Goal: Task Accomplishment & Management: Complete application form

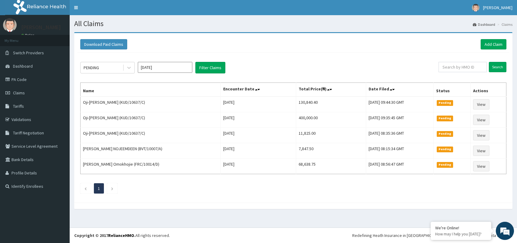
click at [492, 45] on link "Add Claim" at bounding box center [494, 44] width 26 height 10
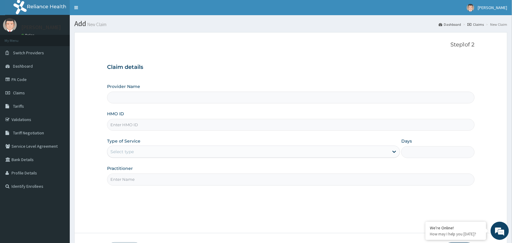
click at [142, 100] on input "Provider Name" at bounding box center [290, 98] width 367 height 12
click at [157, 99] on input "Provider Name" at bounding box center [290, 98] width 367 height 12
click at [155, 129] on input "HMO ID" at bounding box center [290, 125] width 367 height 12
paste input "SPU/10018/A"
type input "SPU/10018/A"
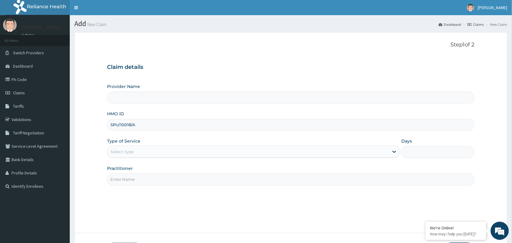
click at [153, 96] on input "Provider Name" at bounding box center [290, 98] width 367 height 12
click at [148, 152] on div "Select type" at bounding box center [247, 152] width 281 height 10
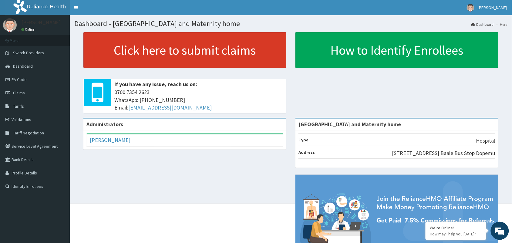
click at [246, 58] on link "Click here to submit claims" at bounding box center [184, 50] width 203 height 36
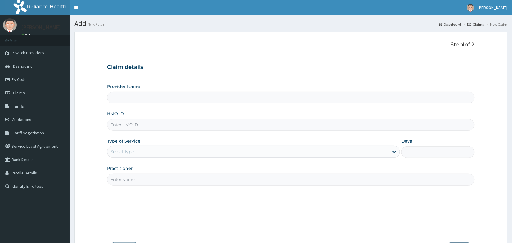
type input "[GEOGRAPHIC_DATA] and Maternity home"
click at [191, 127] on input "HMO ID" at bounding box center [290, 125] width 367 height 12
click at [121, 122] on input "HMO ID" at bounding box center [290, 125] width 367 height 12
paste input "SPU/10018/A"
type input "SPU/10018/A"
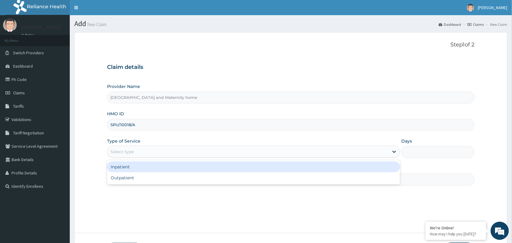
click at [125, 149] on div "Select type" at bounding box center [247, 152] width 281 height 10
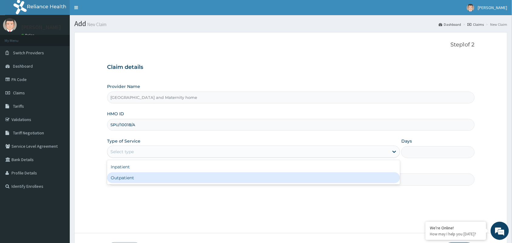
click at [122, 179] on div "Outpatient" at bounding box center [253, 177] width 293 height 11
type input "1"
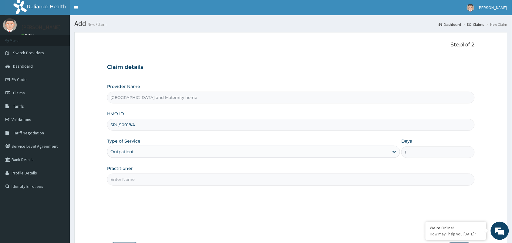
click at [122, 179] on input "Practitioner" at bounding box center [290, 179] width 367 height 12
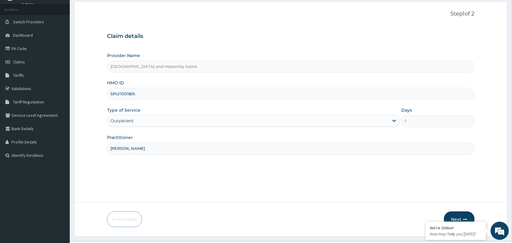
scroll to position [45, 0]
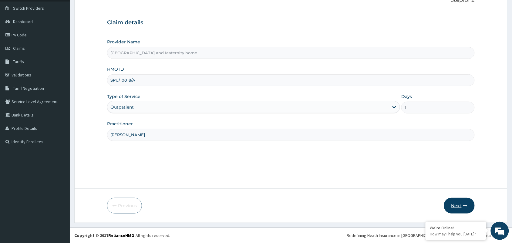
type input "[PERSON_NAME]"
click at [451, 208] on button "Next" at bounding box center [459, 206] width 31 height 16
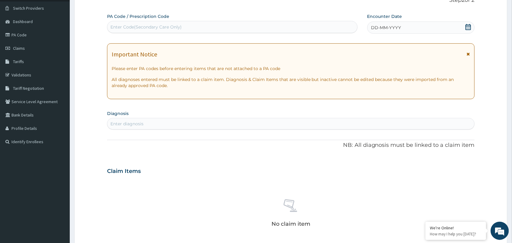
click at [196, 125] on div "Enter diagnosis" at bounding box center [290, 124] width 367 height 10
type input "POSTOP"
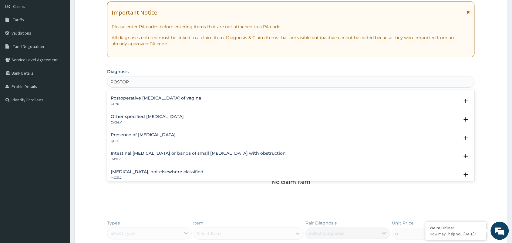
scroll to position [197, 0]
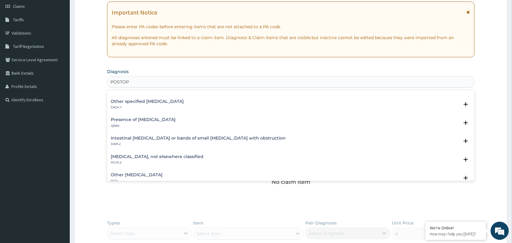
click at [182, 156] on h4 "[MEDICAL_DATA], not elsewhere classified" at bounding box center [157, 156] width 93 height 5
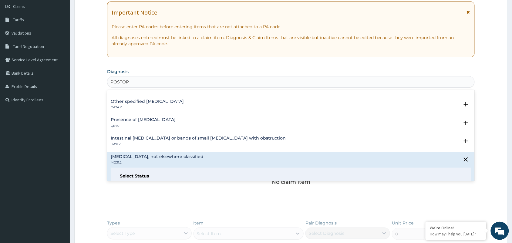
scroll to position [273, 0]
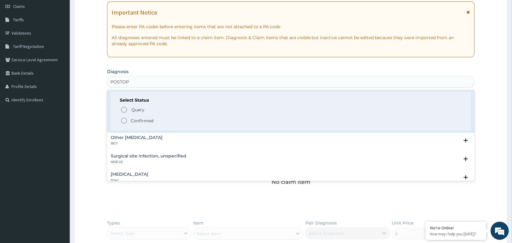
click at [149, 120] on p "Confirmed" at bounding box center [142, 121] width 23 height 6
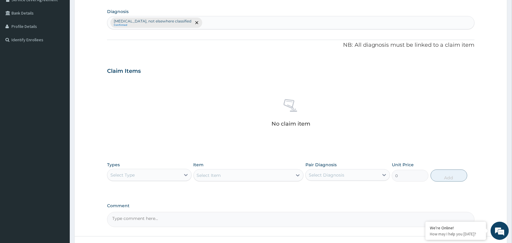
scroll to position [195, 0]
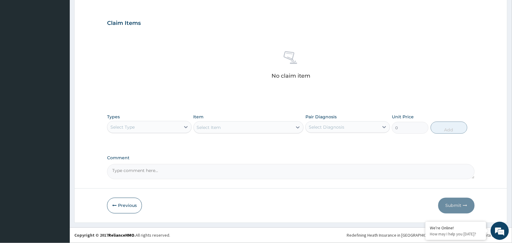
click at [160, 133] on div "Types Select Type" at bounding box center [149, 124] width 85 height 20
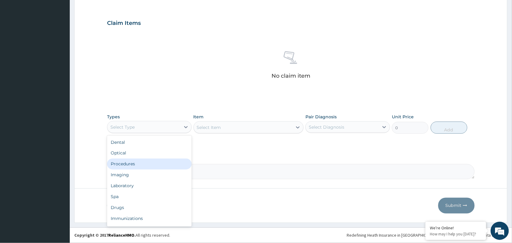
click at [128, 162] on div "Procedures" at bounding box center [149, 164] width 85 height 11
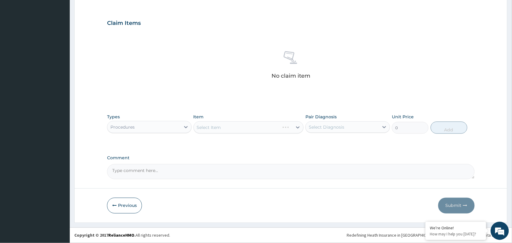
click at [213, 126] on div "Select Item" at bounding box center [248, 127] width 110 height 12
click at [180, 126] on div at bounding box center [185, 127] width 11 height 11
click at [224, 125] on div "Select Item" at bounding box center [248, 127] width 110 height 12
click at [224, 132] on div "Select Item" at bounding box center [248, 127] width 110 height 12
click at [224, 128] on div "Select Item" at bounding box center [248, 127] width 110 height 12
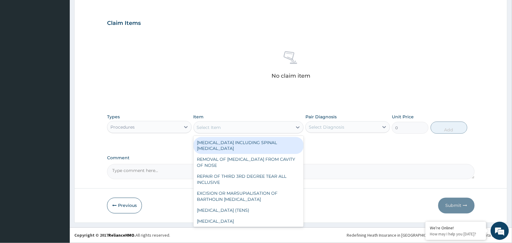
click at [214, 126] on div "Select Item" at bounding box center [209, 127] width 24 height 6
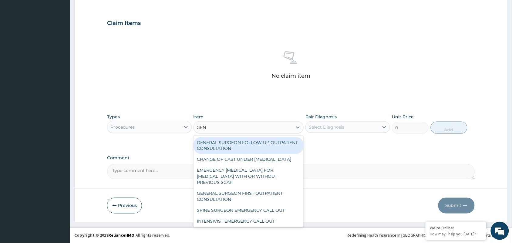
type input "GENE"
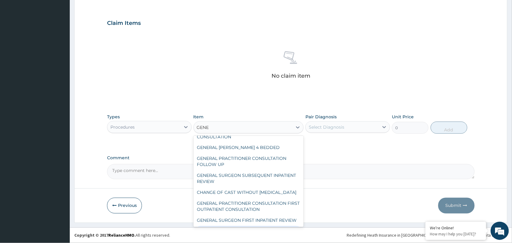
scroll to position [36, 0]
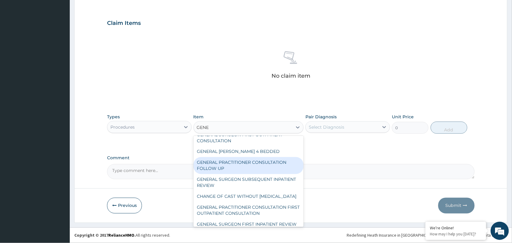
click at [270, 168] on div "GENERAL PRACTITIONER CONSULTATION FOLLOW UP" at bounding box center [248, 165] width 110 height 17
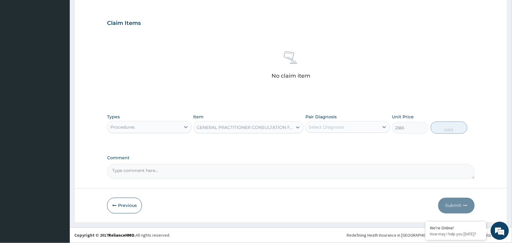
type input "2365"
click at [328, 131] on div "Select Diagnosis" at bounding box center [342, 127] width 73 height 10
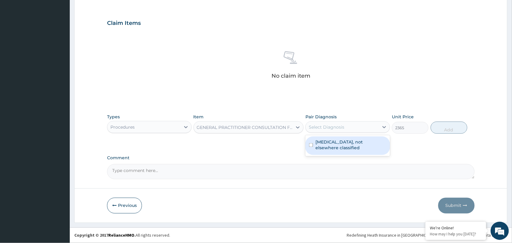
drag, startPoint x: 331, startPoint y: 146, endPoint x: 401, endPoint y: 162, distance: 72.3
click at [344, 149] on label "[MEDICAL_DATA], not elsewhere classified" at bounding box center [350, 145] width 71 height 12
checkbox input "true"
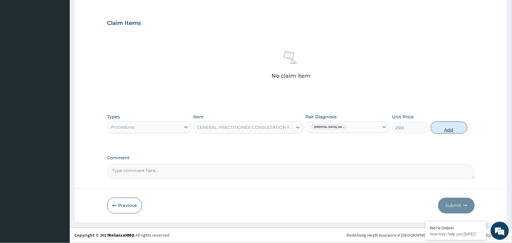
click at [443, 128] on button "Add" at bounding box center [448, 128] width 37 height 12
type input "0"
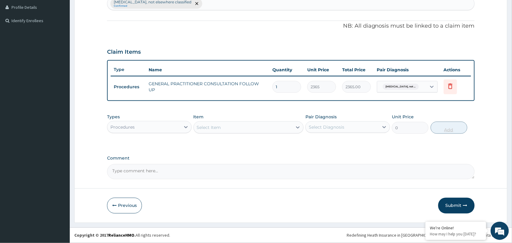
scroll to position [165, 0]
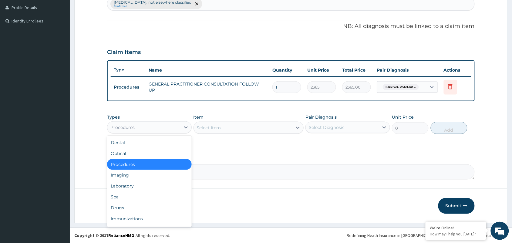
click at [175, 125] on div "Procedures" at bounding box center [143, 127] width 73 height 10
click at [141, 205] on div "Drugs" at bounding box center [149, 208] width 85 height 11
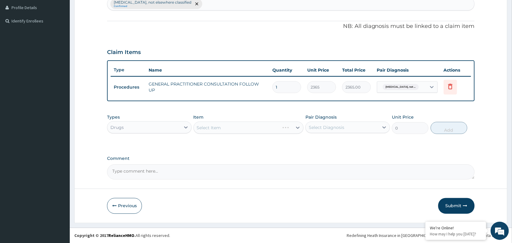
click at [236, 123] on div "Select Item" at bounding box center [248, 128] width 110 height 12
click at [239, 8] on div "[MEDICAL_DATA], not elsewhere classified Confirmed" at bounding box center [290, 4] width 367 height 13
type input "[MEDICAL_DATA]"
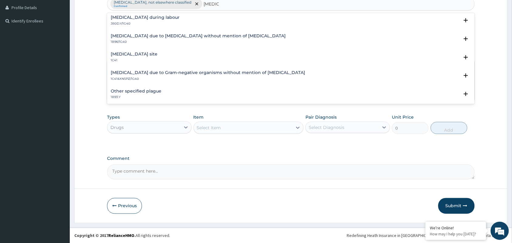
scroll to position [0, 0]
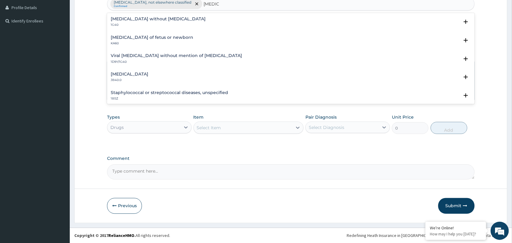
click at [152, 18] on h4 "[MEDICAL_DATA] without [MEDICAL_DATA]" at bounding box center [158, 19] width 95 height 5
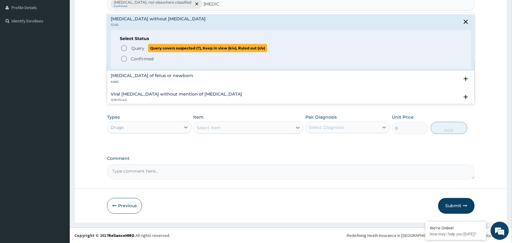
click at [137, 49] on span "Query" at bounding box center [137, 48] width 13 height 6
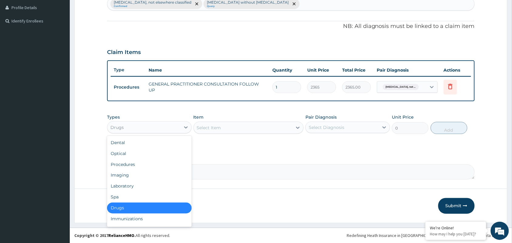
click at [162, 128] on div "Drugs" at bounding box center [143, 127] width 73 height 10
click at [217, 127] on div "Select Item" at bounding box center [209, 128] width 24 height 6
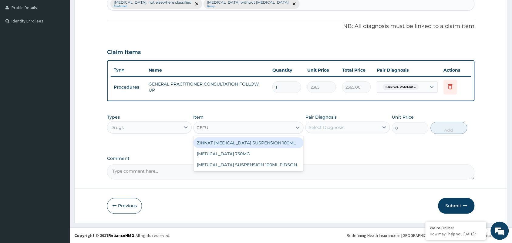
type input "CEFUR"
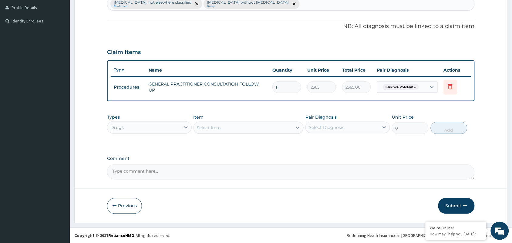
click at [215, 126] on div "Select Item" at bounding box center [243, 128] width 99 height 10
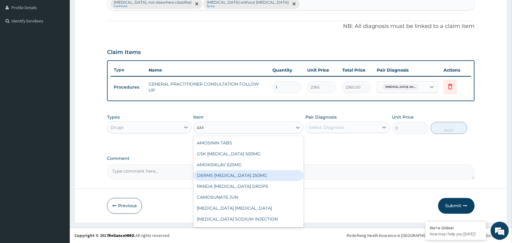
type input "A"
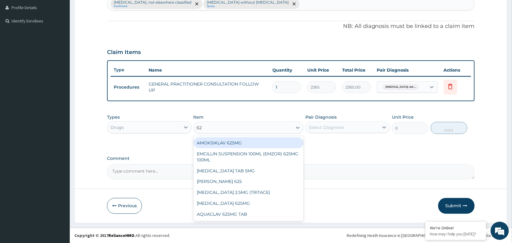
type input "625"
click at [242, 142] on div "AMOKSIKLAV 625MG" at bounding box center [248, 142] width 110 height 11
type input "650.375"
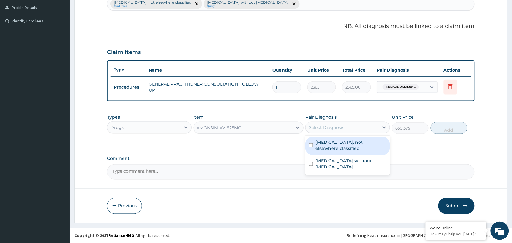
click at [320, 128] on div "Select Diagnosis" at bounding box center [326, 127] width 35 height 6
click at [326, 147] on label "[MEDICAL_DATA], not elsewhere classified" at bounding box center [350, 145] width 71 height 12
checkbox input "true"
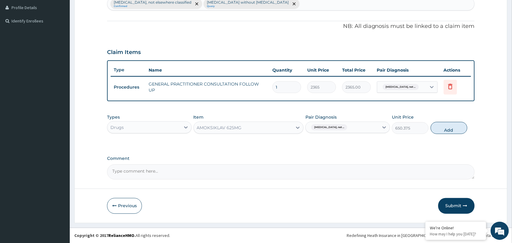
click at [323, 127] on span "[MEDICAL_DATA], not ..." at bounding box center [329, 127] width 36 height 6
click at [326, 128] on span "[MEDICAL_DATA], not ..." at bounding box center [329, 127] width 36 height 6
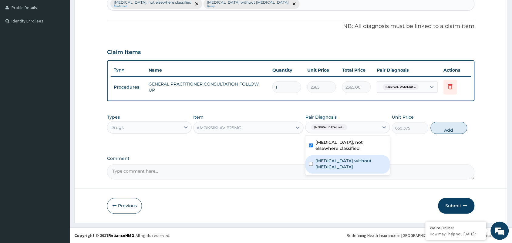
click at [330, 161] on label "[MEDICAL_DATA] without [MEDICAL_DATA]" at bounding box center [350, 164] width 71 height 12
checkbox input "true"
click at [328, 143] on label "[MEDICAL_DATA], not elsewhere classified" at bounding box center [350, 145] width 71 height 12
checkbox input "false"
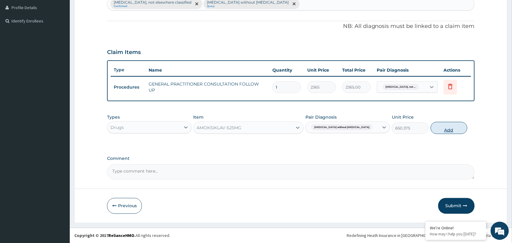
click at [449, 126] on button "Add" at bounding box center [448, 128] width 37 height 12
type input "0"
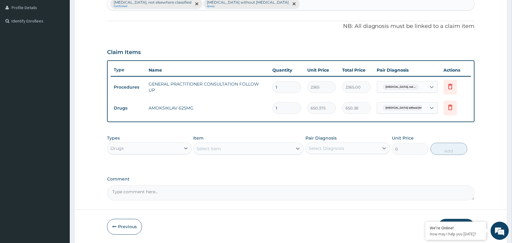
click at [287, 112] on input "1" at bounding box center [286, 108] width 29 height 12
click at [282, 109] on input "1" at bounding box center [286, 108] width 29 height 12
type input "10"
type input "6503.75"
type input "10"
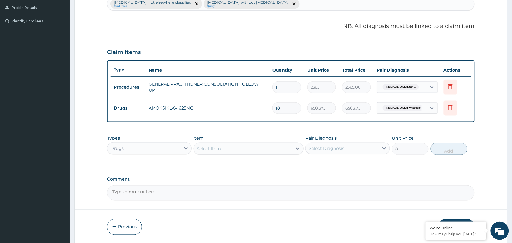
click at [205, 144] on div "Select Item" at bounding box center [243, 149] width 99 height 10
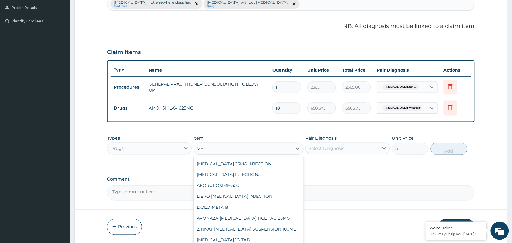
type input "M"
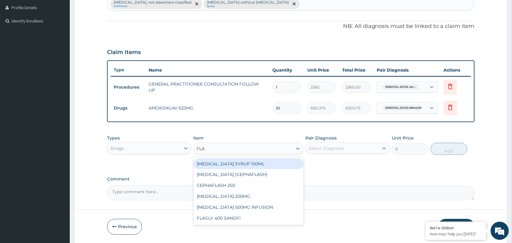
type input "FLAG"
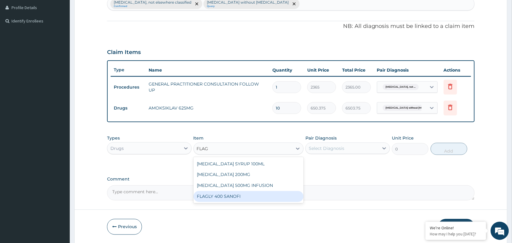
click at [233, 196] on div "FLAGLY 400 SANOFI" at bounding box center [248, 196] width 110 height 11
type input "70.94999694824219"
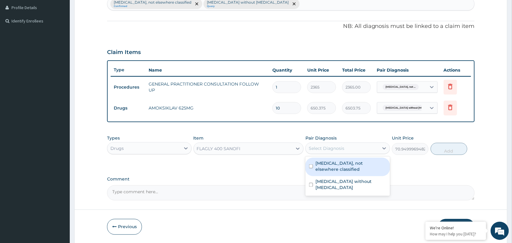
click at [347, 151] on div "Select Diagnosis" at bounding box center [342, 148] width 73 height 10
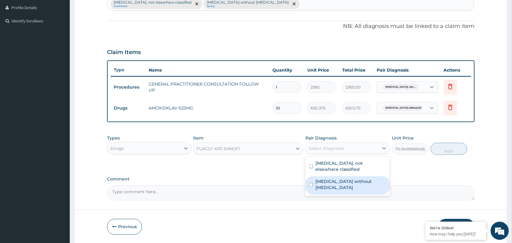
click at [331, 182] on label "[MEDICAL_DATA] without [MEDICAL_DATA]" at bounding box center [350, 185] width 71 height 12
checkbox input "true"
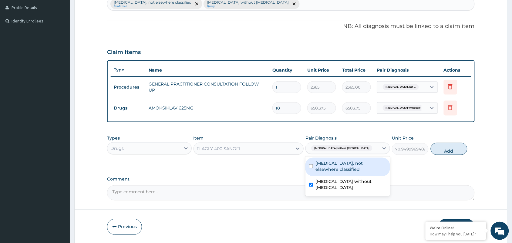
click at [447, 149] on button "Add" at bounding box center [448, 149] width 37 height 12
type input "0"
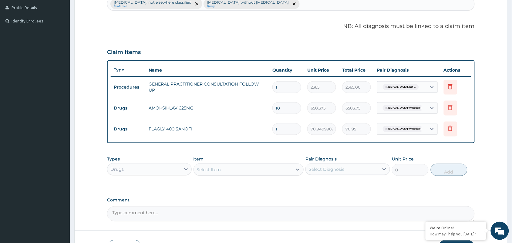
drag, startPoint x: 284, startPoint y: 128, endPoint x: 196, endPoint y: 128, distance: 88.2
click at [198, 128] on tr "Drugs FLAGLY 400 SANOFI 1 70.94999694824219 70.95 [MEDICAL_DATA] without [MEDIC…" at bounding box center [291, 129] width 360 height 21
type input "2"
type input "141.90"
type input "21"
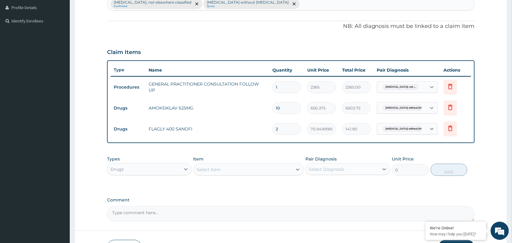
type input "1489.95"
type input "21"
click at [159, 170] on div "Drugs" at bounding box center [143, 169] width 73 height 10
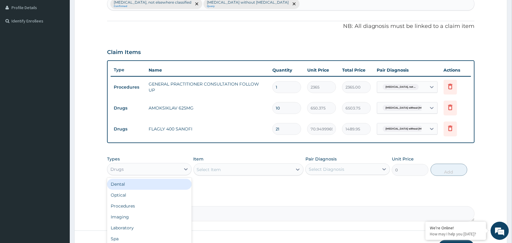
click at [202, 166] on div "Select Item" at bounding box center [209, 169] width 24 height 6
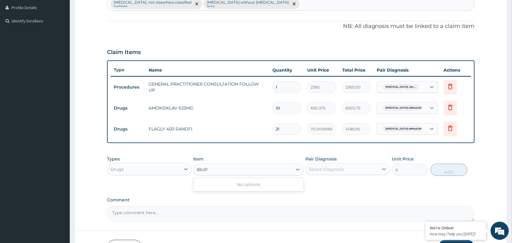
type input "IBU"
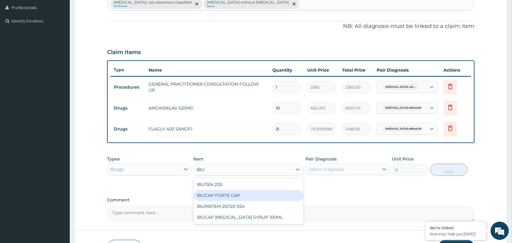
click at [233, 192] on div "IBUCAP FORTE CAP" at bounding box center [248, 195] width 110 height 11
type input "59.125"
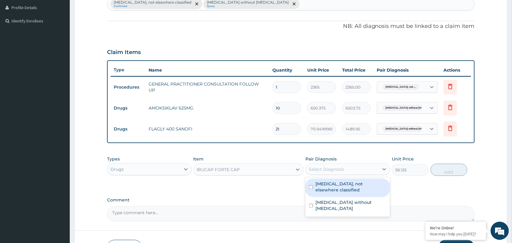
click at [326, 169] on div "Select Diagnosis" at bounding box center [326, 169] width 35 height 6
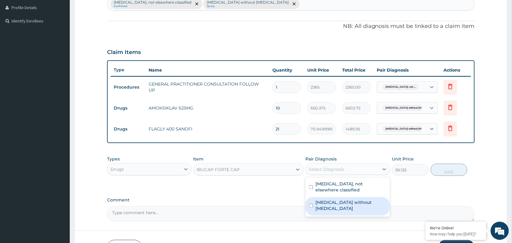
click at [332, 199] on div "[MEDICAL_DATA] without [MEDICAL_DATA]" at bounding box center [347, 206] width 85 height 18
checkbox input "true"
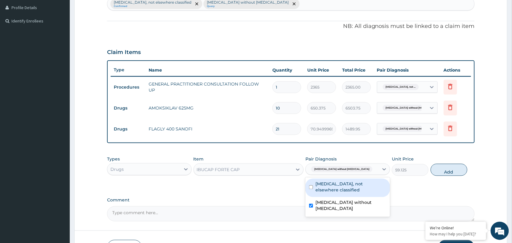
click at [333, 184] on label "[MEDICAL_DATA], not elsewhere classified" at bounding box center [350, 187] width 71 height 12
checkbox input "true"
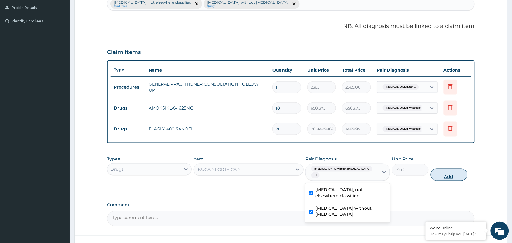
click at [446, 169] on button "Add" at bounding box center [448, 175] width 37 height 12
type input "0"
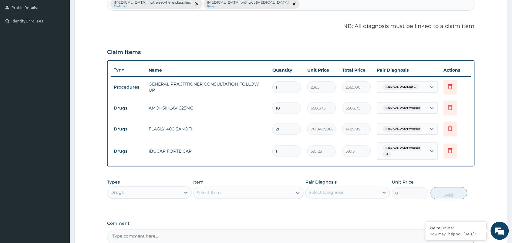
click at [282, 152] on input "1" at bounding box center [286, 151] width 29 height 12
type input "10"
type input "591.25"
type input "10"
click at [215, 192] on div "Select Item" at bounding box center [209, 193] width 24 height 6
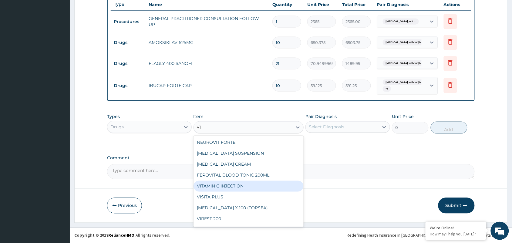
type input "V"
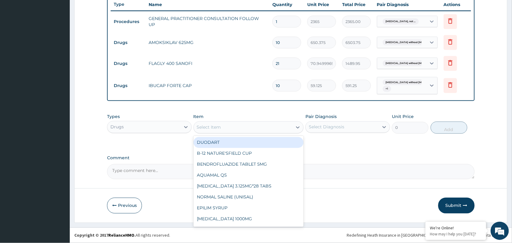
click at [358, 158] on label "Comment" at bounding box center [290, 158] width 367 height 5
click at [358, 164] on textarea "Comment" at bounding box center [290, 171] width 367 height 15
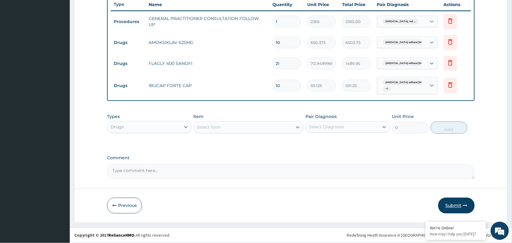
click at [450, 205] on button "Submit" at bounding box center [456, 206] width 36 height 16
